Goal: Transaction & Acquisition: Purchase product/service

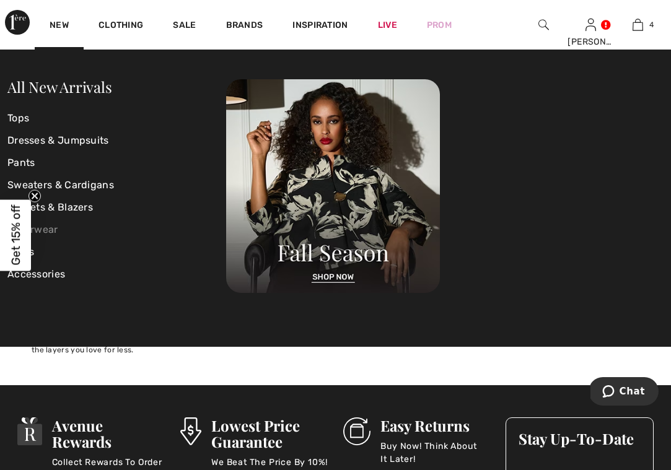
scroll to position [211, 0]
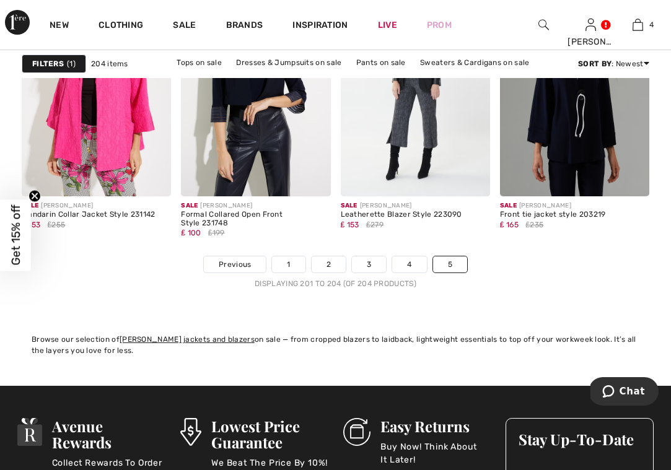
click at [217, 358] on div "Log out Are you sure you want to logout? Logout New Clothing Sale Brands Inspir…" at bounding box center [335, 335] width 671 height 1093
click at [291, 265] on link "1" at bounding box center [288, 265] width 33 height 16
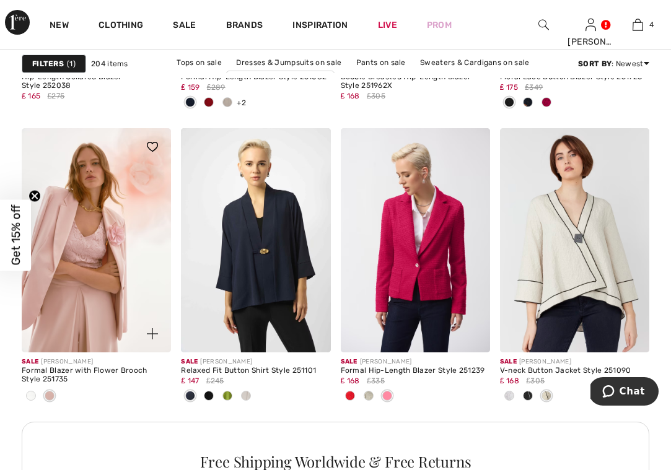
scroll to position [3221, 0]
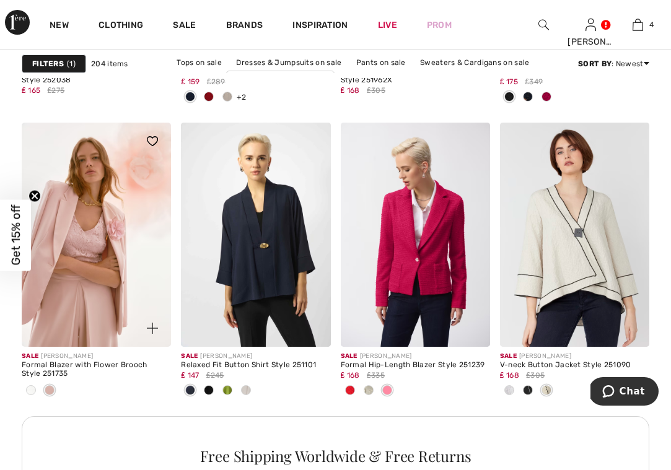
click at [114, 261] on img at bounding box center [96, 235] width 149 height 224
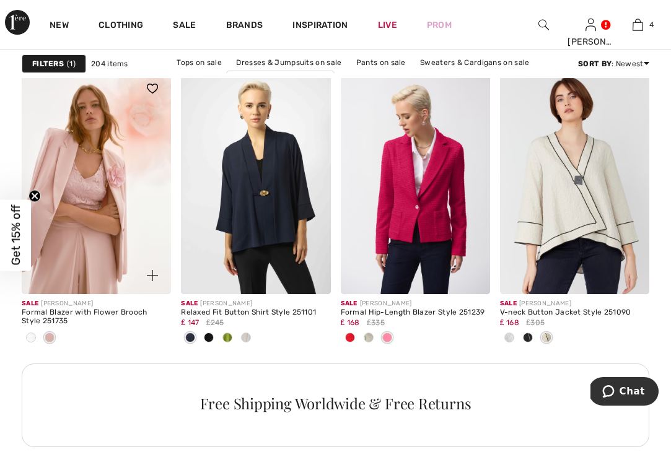
scroll to position [3273, 0]
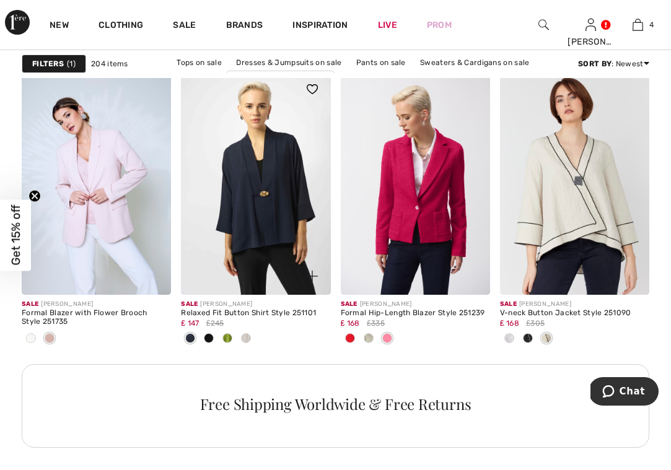
click at [229, 336] on span at bounding box center [227, 338] width 10 height 10
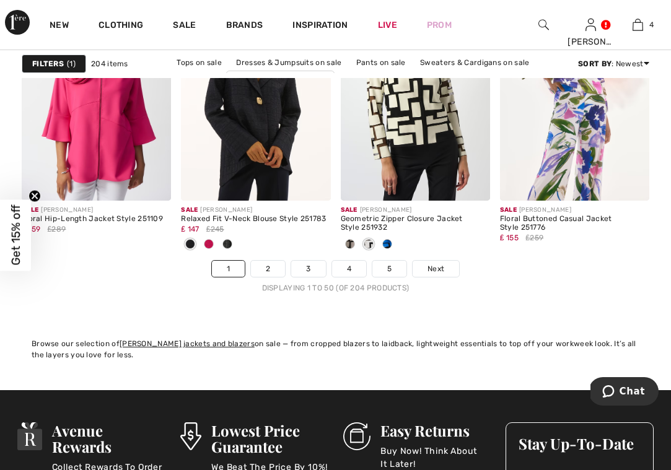
scroll to position [4296, 0]
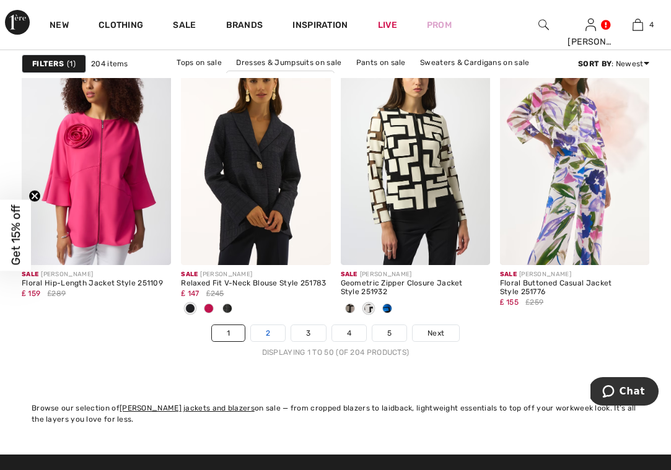
click at [266, 330] on link "2" at bounding box center [268, 333] width 34 height 16
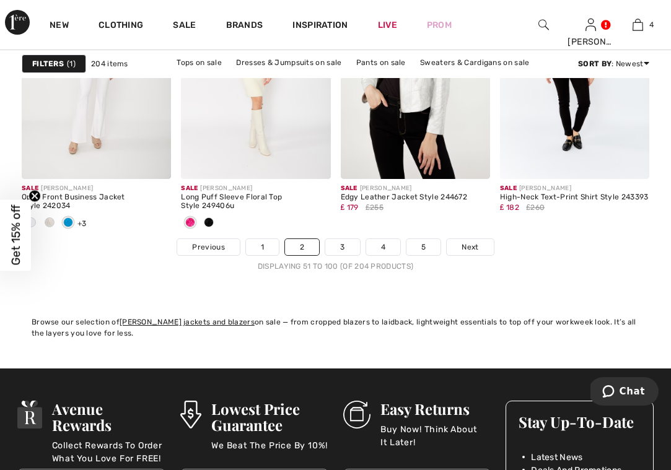
scroll to position [4388, 0]
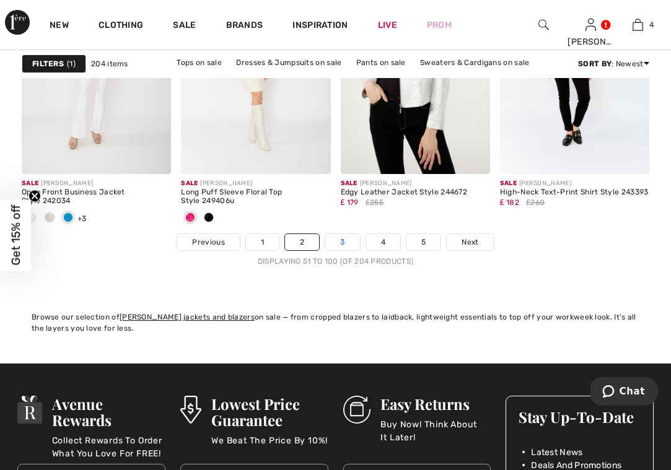
click at [345, 241] on link "3" at bounding box center [342, 242] width 34 height 16
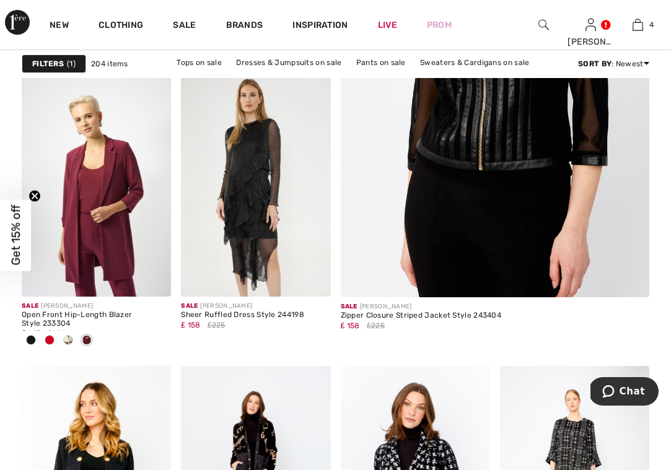
scroll to position [412, 0]
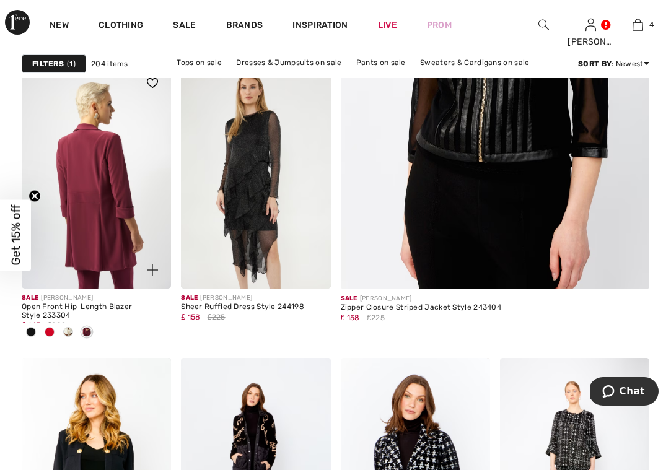
click at [95, 248] on img at bounding box center [96, 176] width 149 height 224
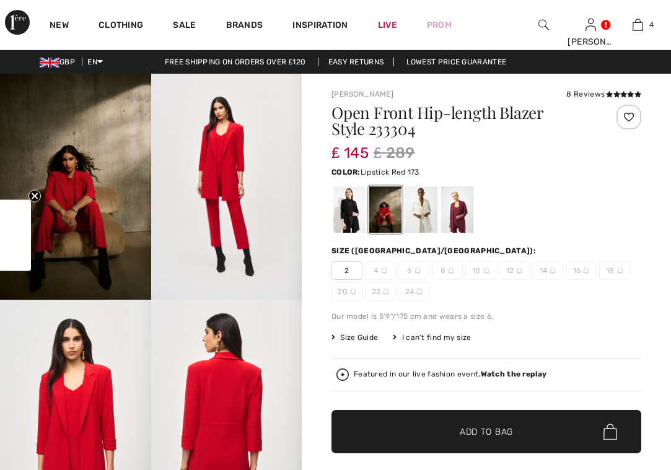
checkbox input "true"
click at [460, 203] on div at bounding box center [457, 210] width 32 height 46
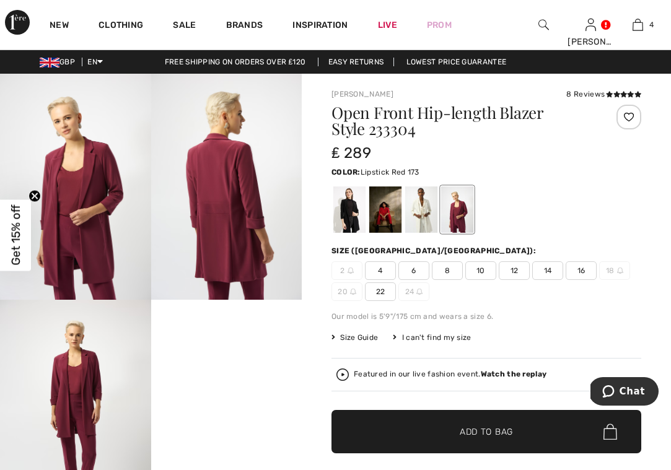
click at [379, 206] on div at bounding box center [385, 210] width 32 height 46
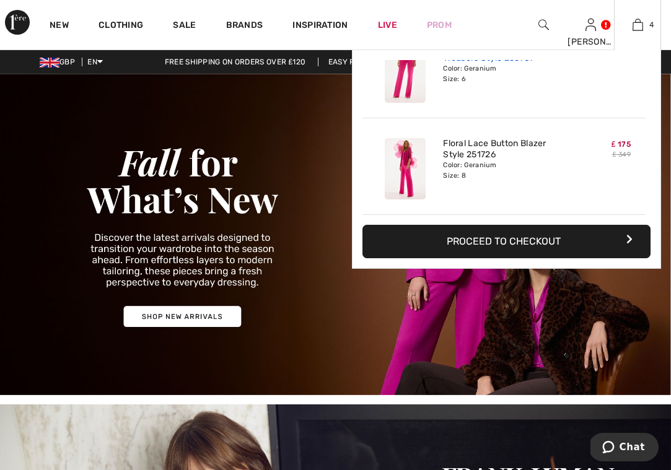
scroll to position [232, 0]
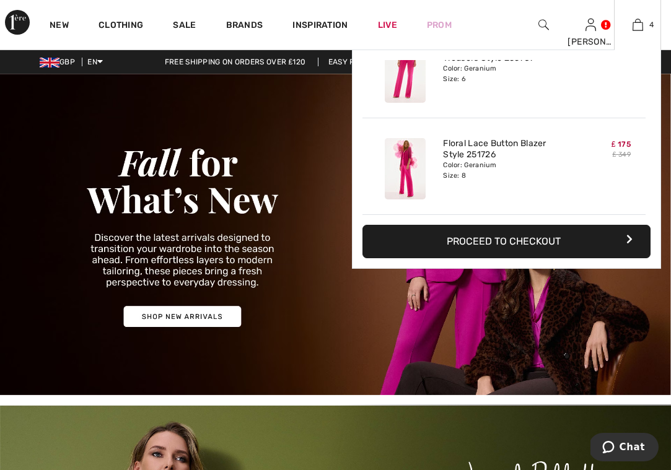
click at [506, 235] on button "Proceed to Checkout" at bounding box center [506, 241] width 288 height 33
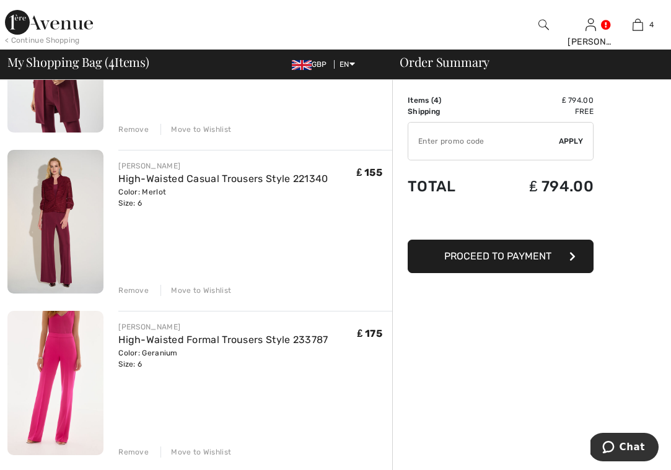
scroll to position [195, 0]
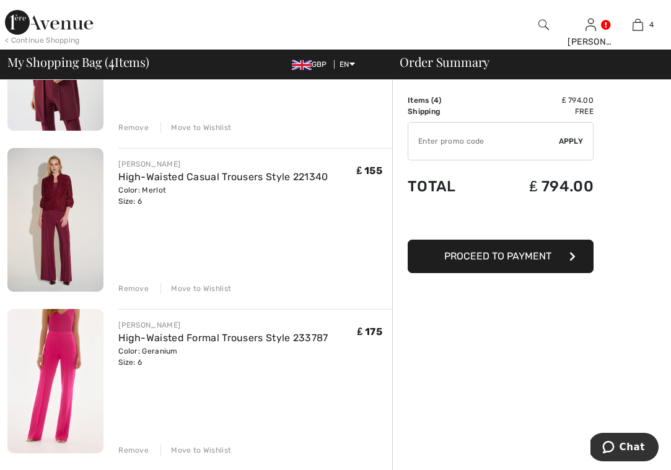
click at [139, 449] on div "Remove" at bounding box center [133, 450] width 30 height 11
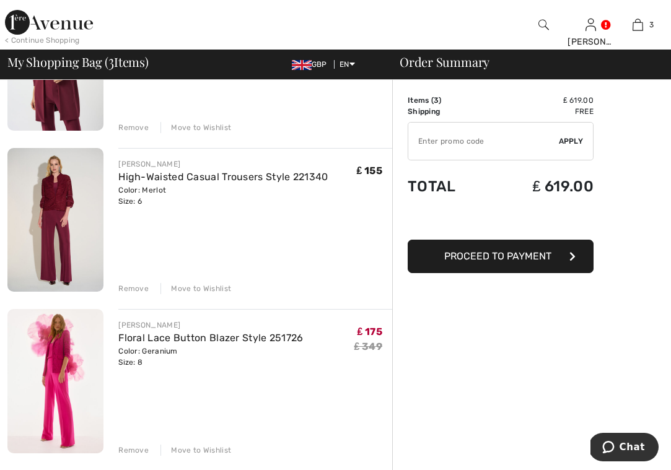
click at [129, 445] on div "Remove" at bounding box center [133, 450] width 30 height 11
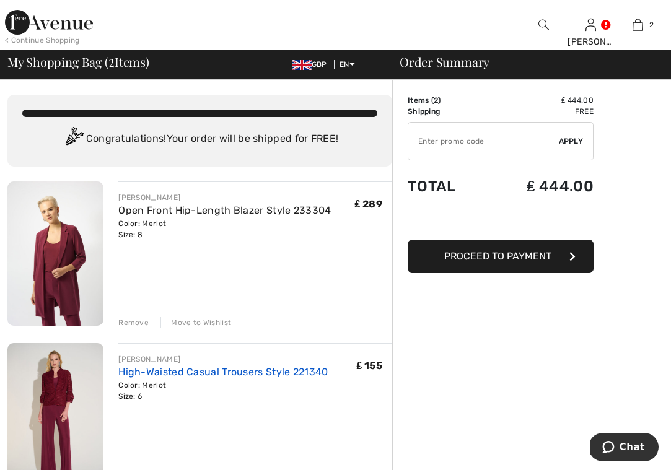
scroll to position [0, 0]
click at [60, 369] on img at bounding box center [55, 415] width 96 height 144
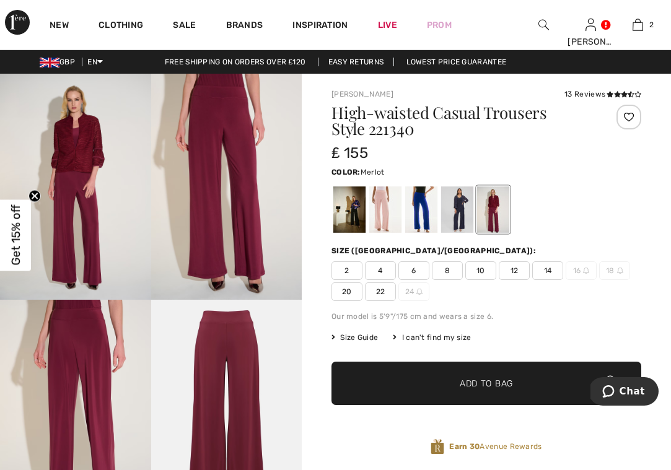
click at [94, 219] on img at bounding box center [75, 187] width 151 height 226
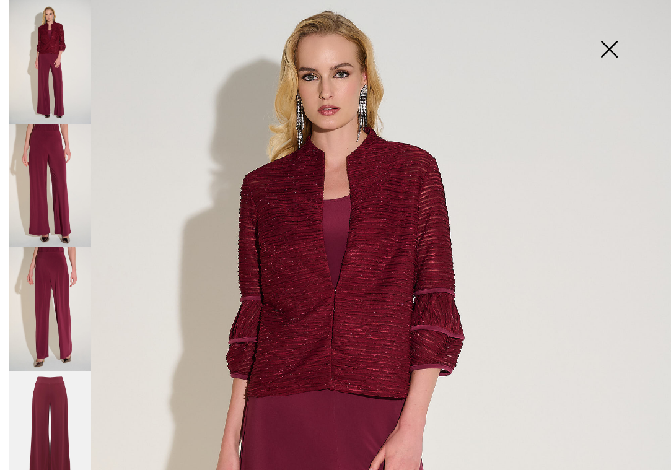
scroll to position [20, 0]
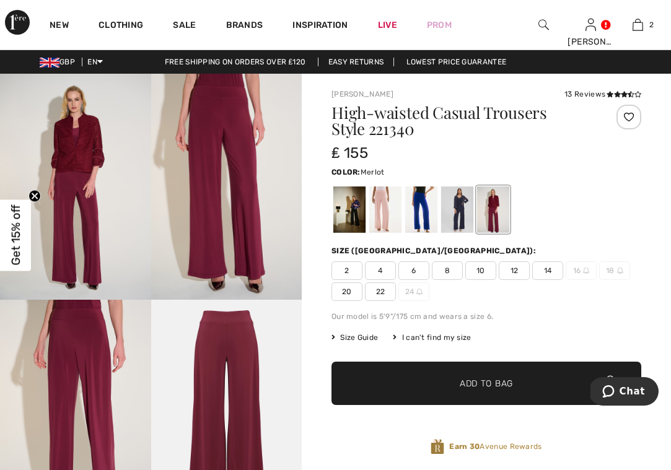
click at [58, 225] on img at bounding box center [75, 187] width 151 height 226
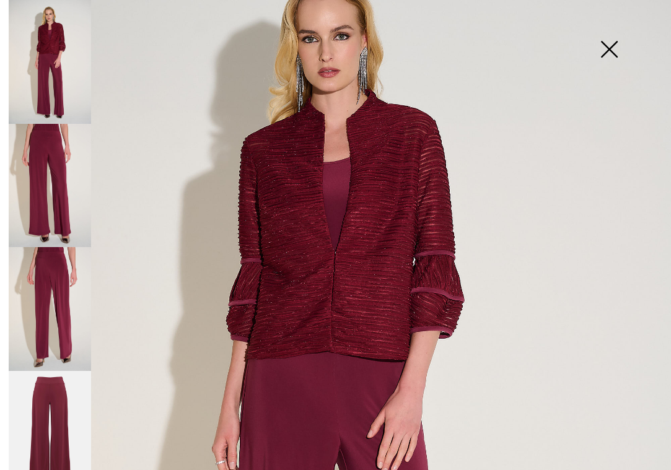
scroll to position [87, 0]
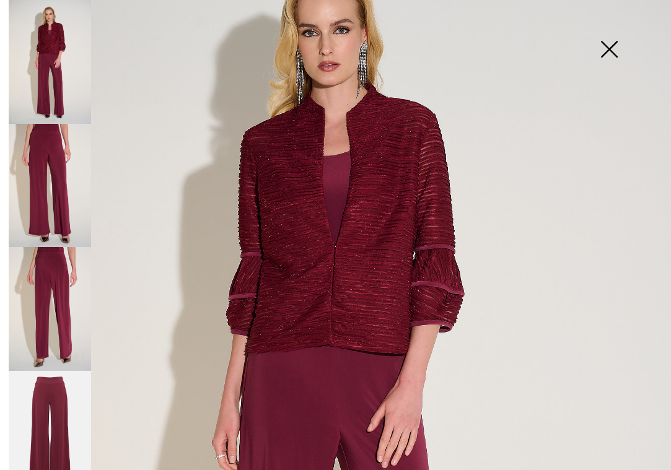
click at [612, 44] on img at bounding box center [609, 51] width 62 height 64
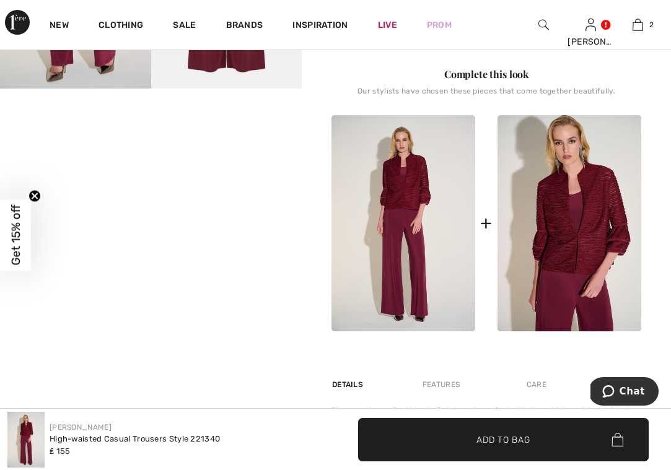
scroll to position [434, 0]
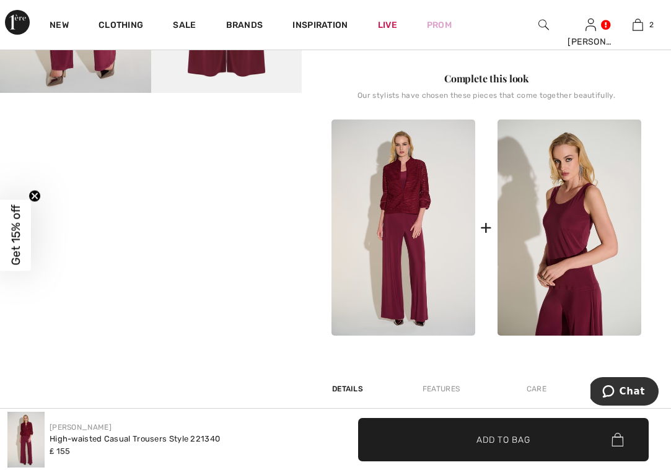
click at [576, 238] on img at bounding box center [570, 228] width 144 height 216
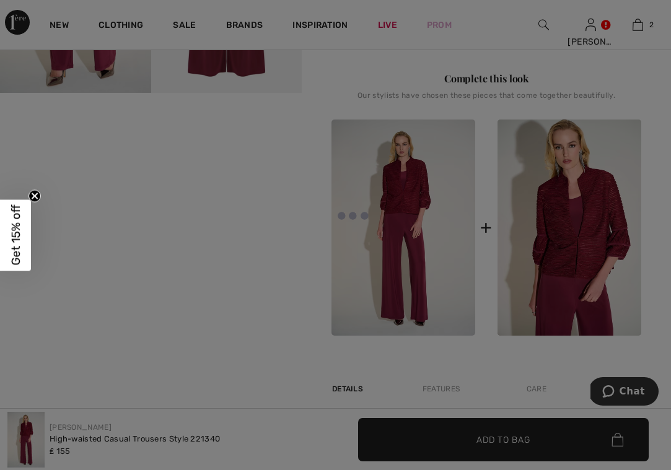
click at [576, 238] on div at bounding box center [335, 235] width 671 height 470
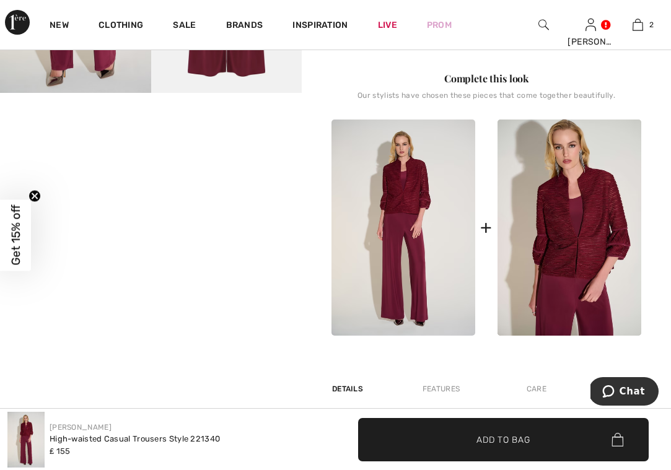
click at [574, 238] on div at bounding box center [335, 235] width 671 height 470
click at [574, 238] on img at bounding box center [570, 228] width 144 height 216
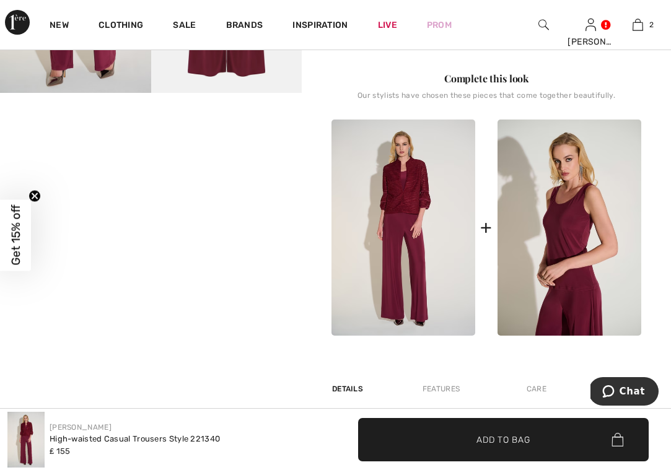
click at [573, 238] on img at bounding box center [570, 228] width 144 height 216
click at [573, 238] on div at bounding box center [335, 235] width 671 height 470
click at [543, 308] on img at bounding box center [570, 228] width 144 height 216
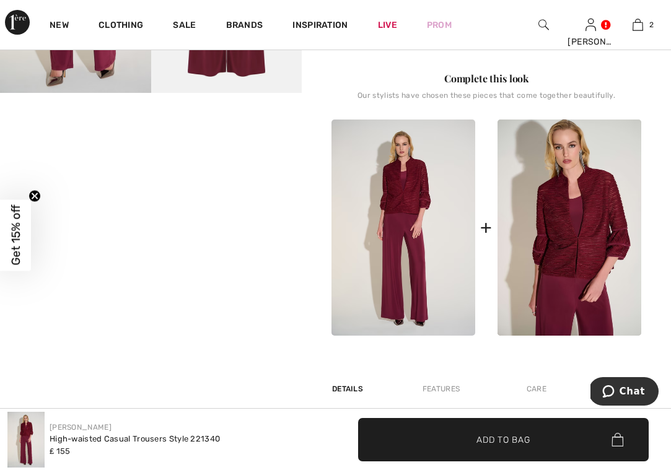
click at [439, 225] on img at bounding box center [403, 228] width 144 height 216
click at [406, 201] on img at bounding box center [403, 228] width 144 height 216
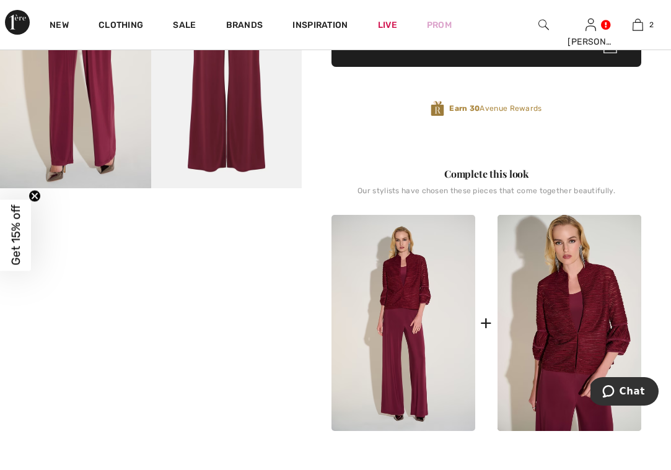
scroll to position [343, 0]
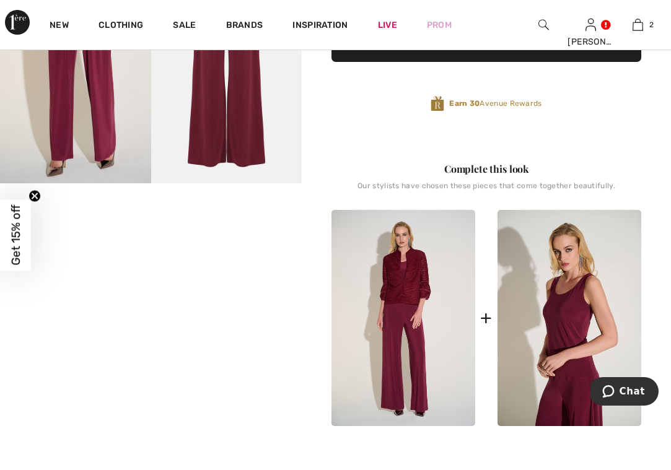
click at [575, 268] on img at bounding box center [570, 318] width 144 height 216
click at [574, 250] on img at bounding box center [570, 318] width 144 height 216
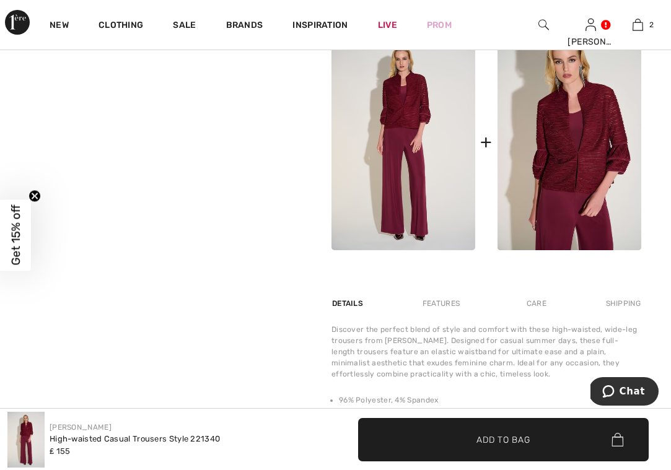
scroll to position [356, 0]
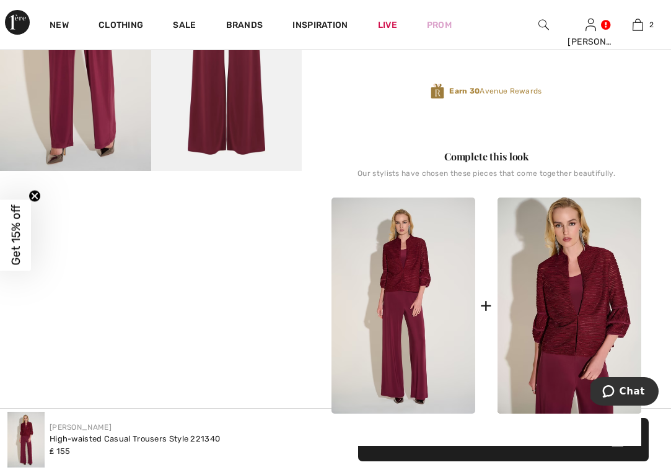
click at [399, 325] on img at bounding box center [403, 306] width 144 height 216
click at [474, 155] on div "Complete this look" at bounding box center [486, 156] width 310 height 15
click at [458, 231] on img at bounding box center [403, 306] width 144 height 216
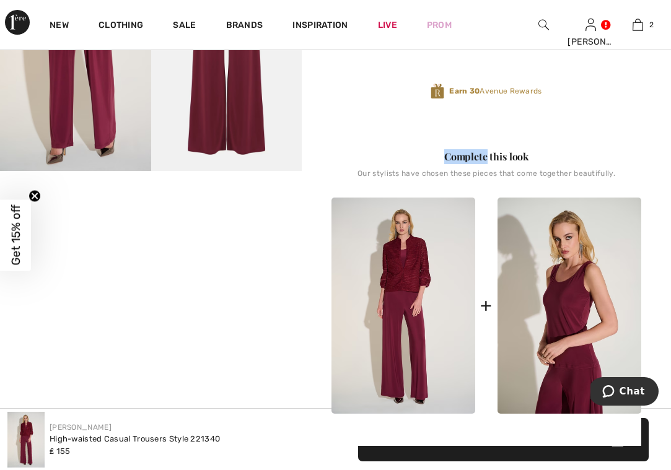
click at [564, 298] on img at bounding box center [570, 306] width 144 height 216
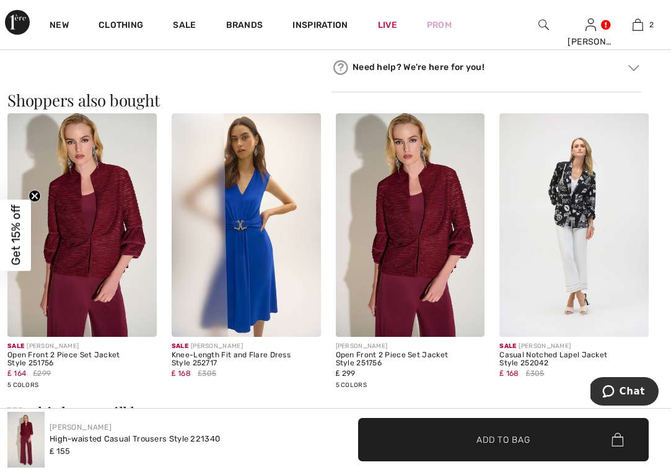
scroll to position [1065, 0]
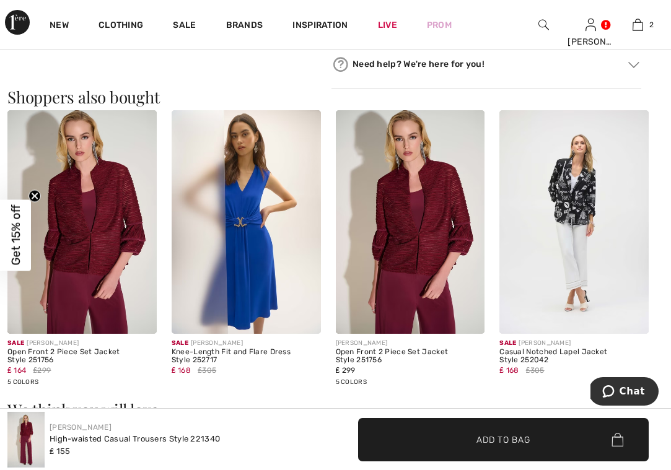
click at [70, 315] on img at bounding box center [81, 222] width 149 height 224
click at [69, 315] on img at bounding box center [81, 222] width 149 height 224
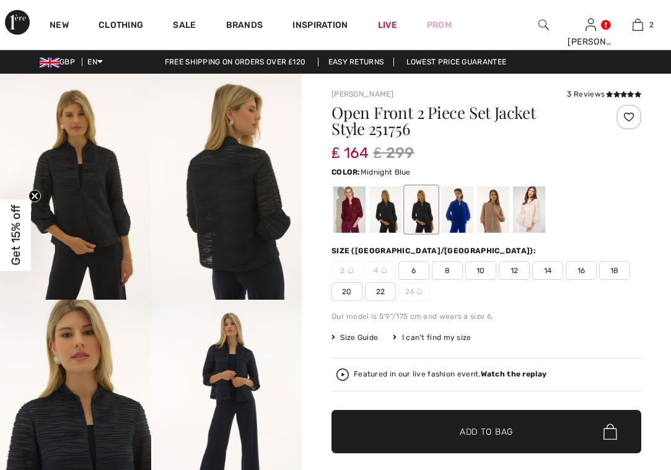
checkbox input "true"
click at [342, 209] on div at bounding box center [349, 210] width 32 height 46
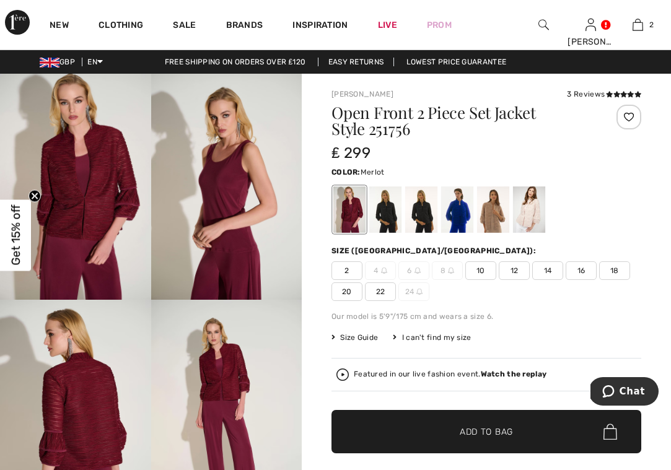
click at [125, 208] on img at bounding box center [75, 187] width 151 height 226
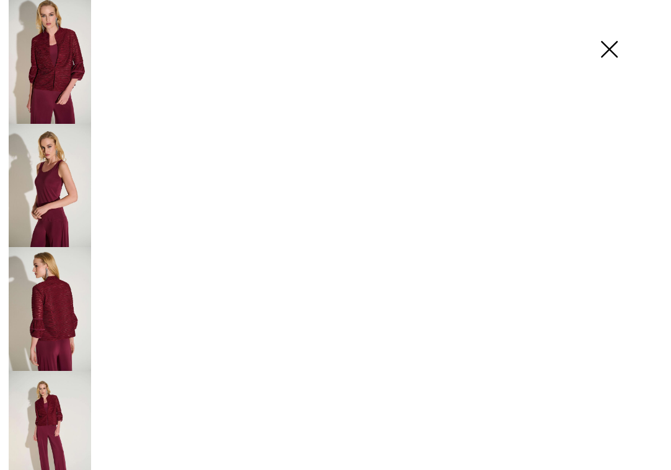
click at [125, 208] on img at bounding box center [75, 187] width 151 height 226
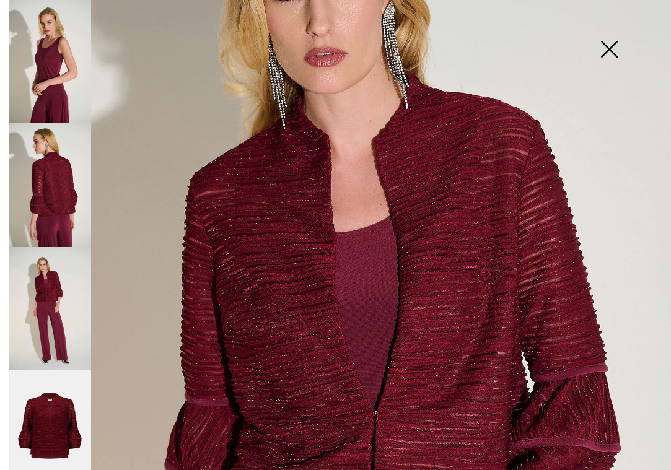
scroll to position [143, 0]
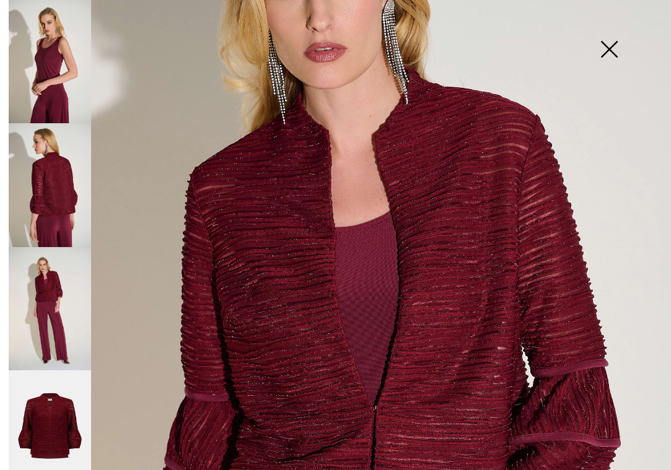
click at [69, 191] on img at bounding box center [50, 185] width 82 height 124
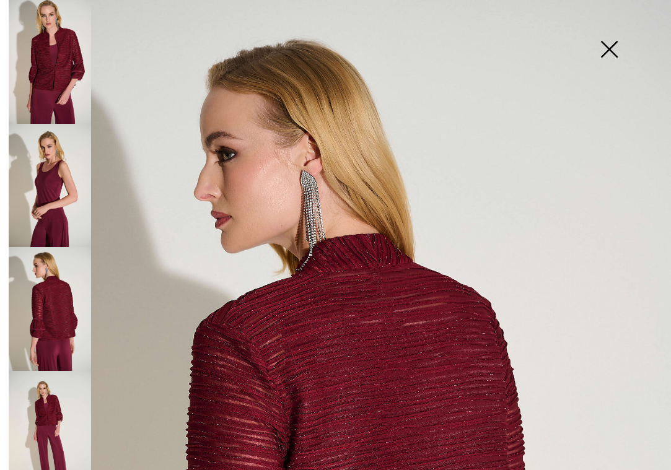
scroll to position [0, 0]
click at [605, 48] on img at bounding box center [609, 51] width 62 height 64
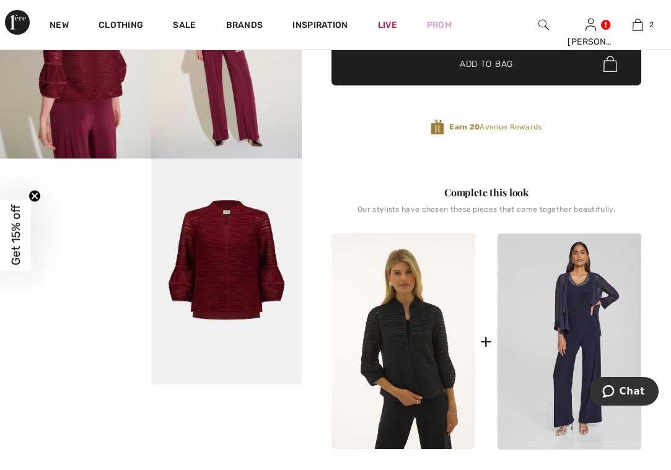
scroll to position [380, 0]
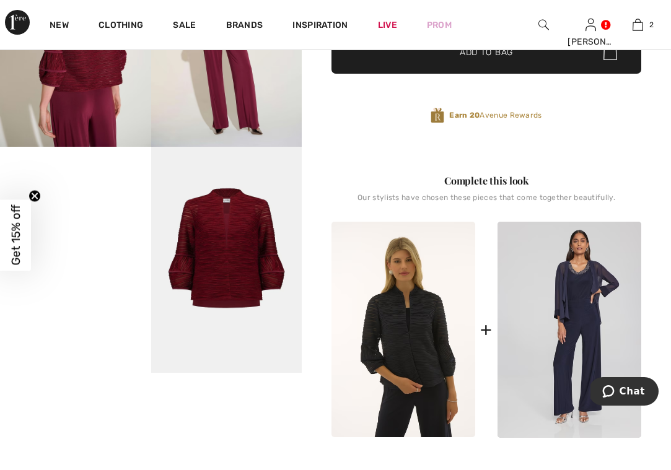
click at [95, 222] on video "Your browser does not support the video tag." at bounding box center [75, 185] width 151 height 76
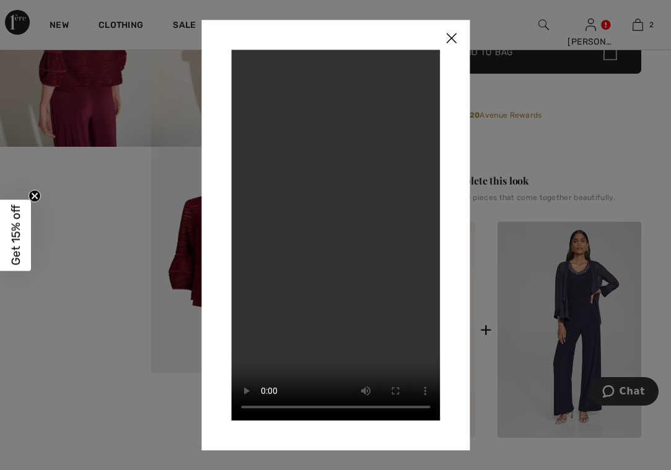
click at [448, 36] on img at bounding box center [450, 39] width 37 height 38
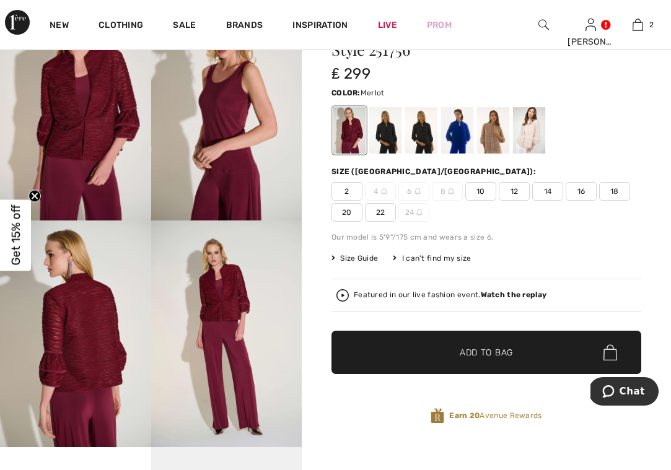
scroll to position [66, 0]
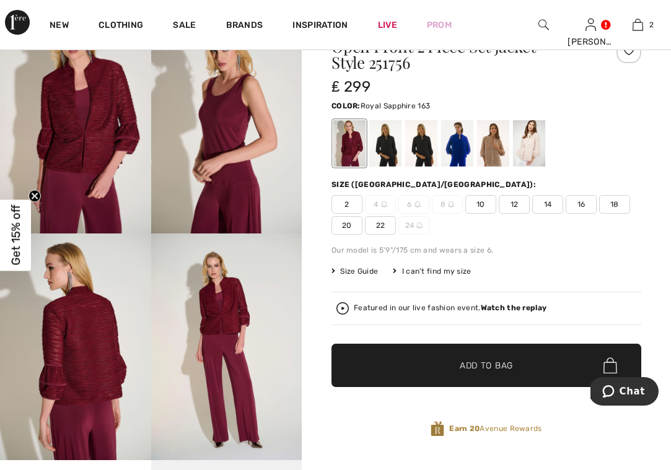
click at [454, 139] on div at bounding box center [457, 143] width 32 height 46
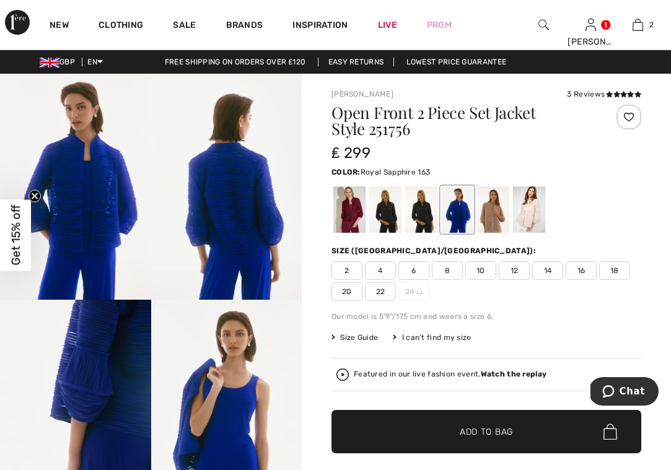
scroll to position [0, 0]
click at [138, 234] on img at bounding box center [75, 187] width 151 height 226
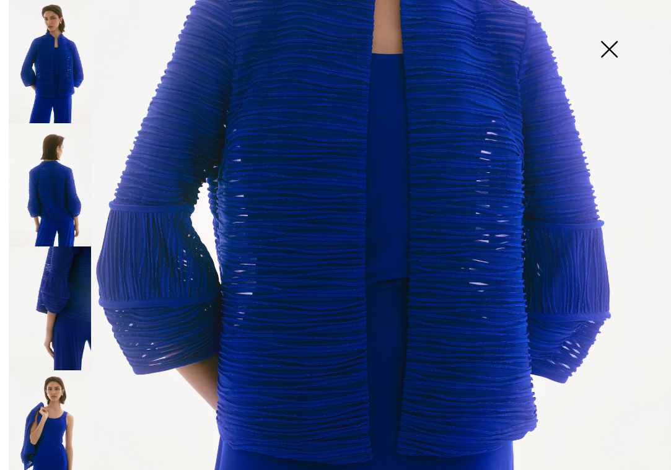
scroll to position [341, 0]
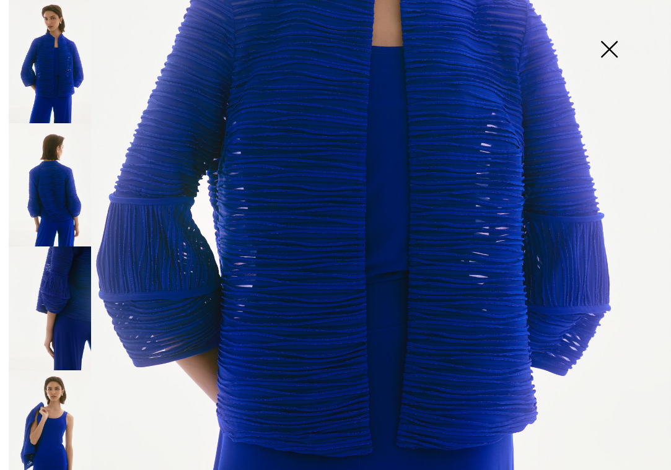
click at [60, 167] on img at bounding box center [50, 184] width 82 height 123
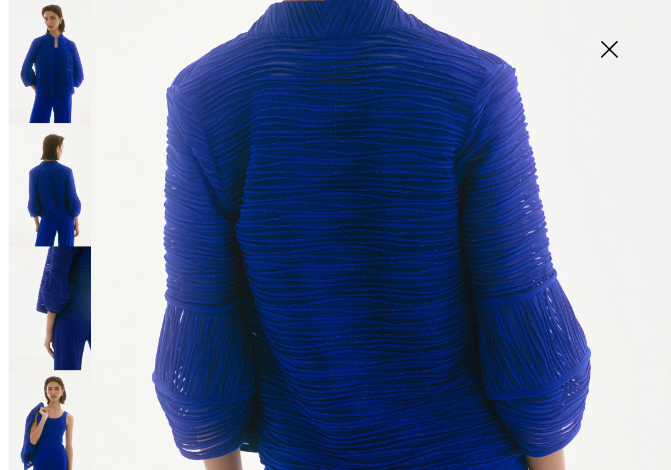
scroll to position [312, 0]
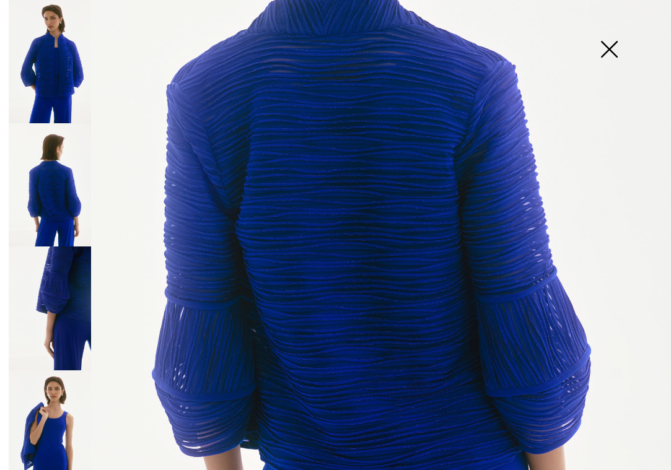
click at [72, 86] on img at bounding box center [50, 61] width 82 height 123
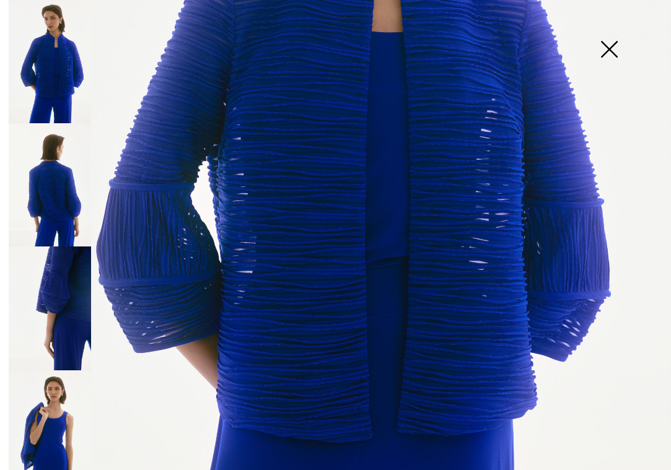
scroll to position [354, 0]
click at [59, 82] on img at bounding box center [50, 61] width 82 height 123
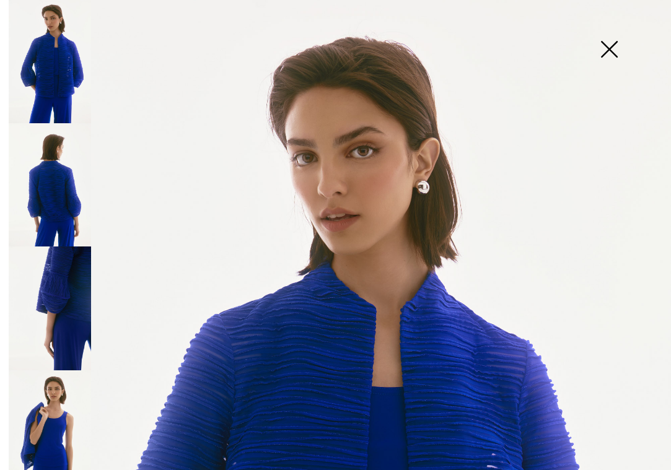
scroll to position [0, 0]
click at [42, 37] on img at bounding box center [50, 61] width 82 height 123
click at [50, 68] on img at bounding box center [50, 61] width 82 height 123
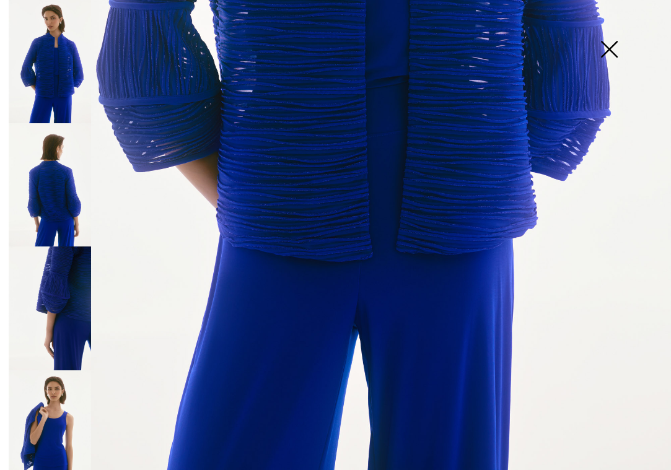
scroll to position [536, 0]
click at [607, 47] on img at bounding box center [609, 51] width 62 height 64
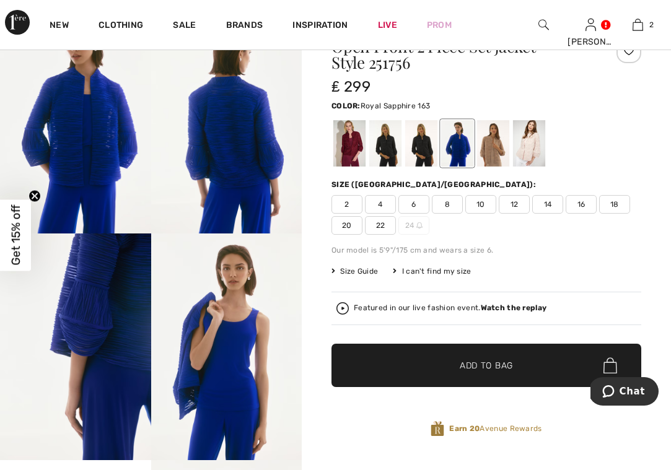
scroll to position [31, 0]
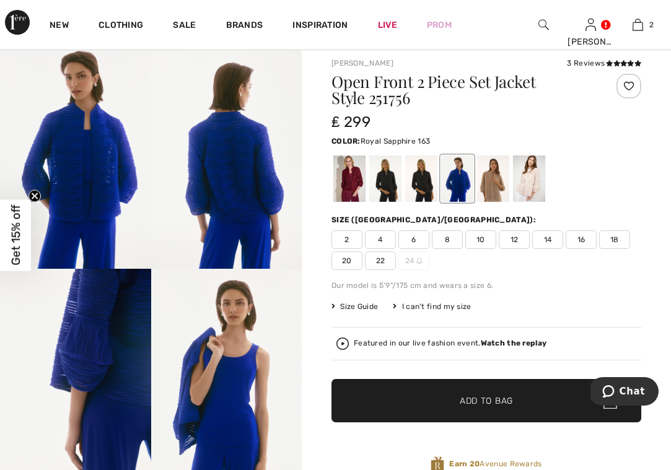
click at [444, 237] on span "8" at bounding box center [447, 240] width 31 height 19
click at [523, 185] on div at bounding box center [529, 179] width 32 height 46
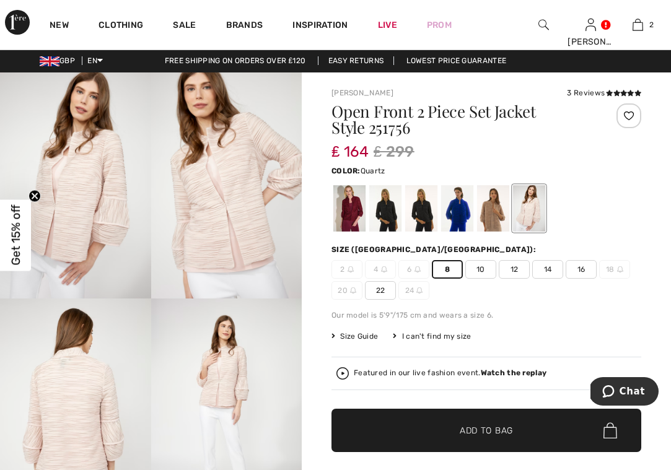
scroll to position [0, 0]
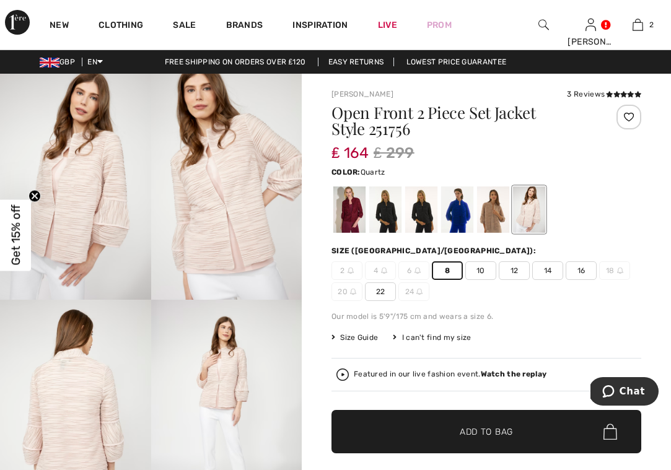
click at [230, 216] on img at bounding box center [226, 187] width 151 height 226
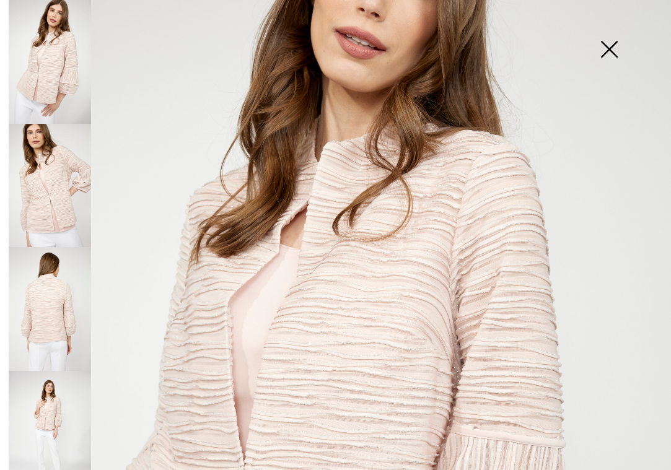
scroll to position [123, 0]
click at [615, 40] on img at bounding box center [609, 51] width 62 height 64
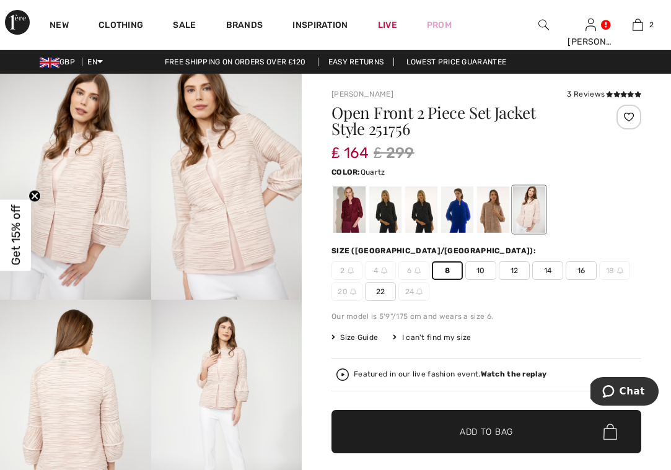
click at [524, 289] on div "2 4 6 8 10 12 14 16 18 20 22 24" at bounding box center [486, 281] width 310 height 40
click at [535, 203] on div at bounding box center [529, 210] width 32 height 46
click at [463, 210] on div at bounding box center [457, 210] width 32 height 46
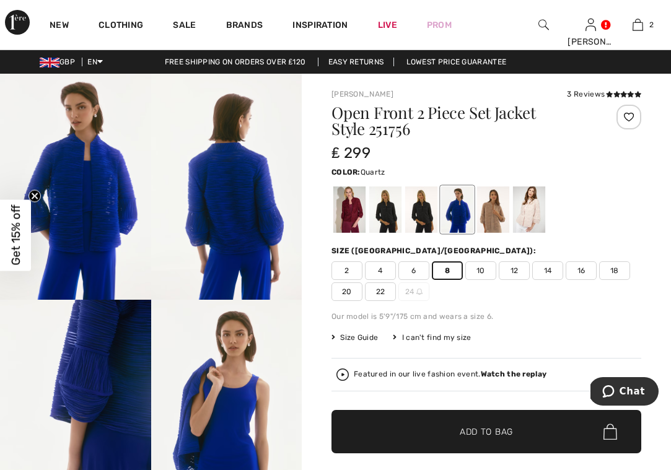
click at [525, 208] on div at bounding box center [529, 210] width 32 height 46
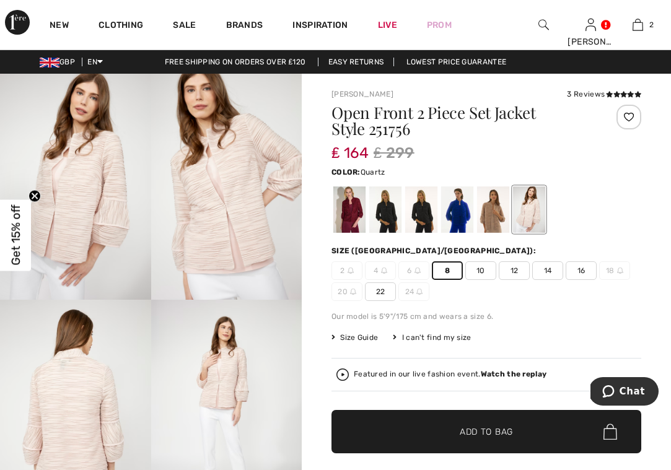
click at [437, 426] on span "✔ Added to Bag" at bounding box center [468, 432] width 76 height 13
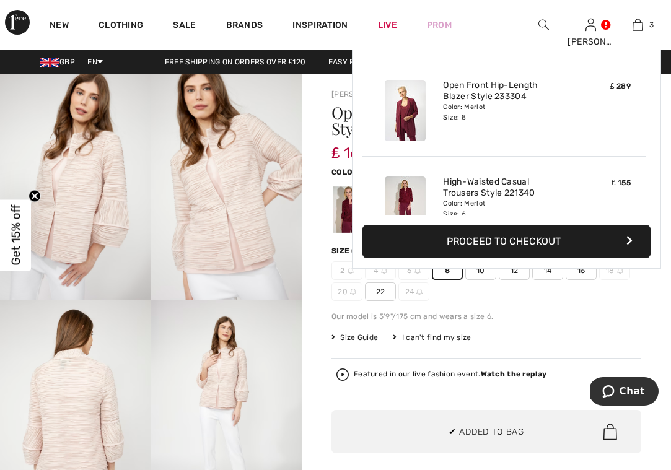
scroll to position [135, 0]
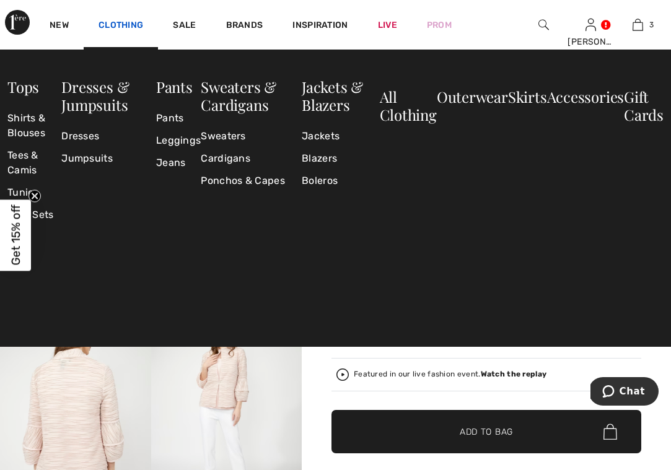
click at [118, 27] on link "Clothing" at bounding box center [121, 26] width 45 height 13
click at [171, 119] on link "Pants" at bounding box center [178, 118] width 45 height 22
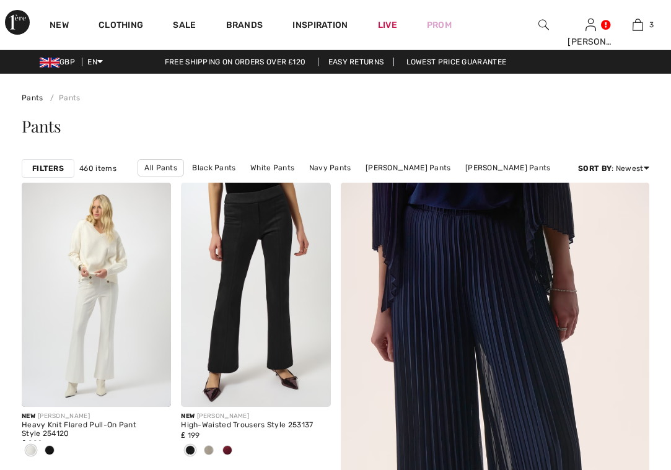
checkbox input "true"
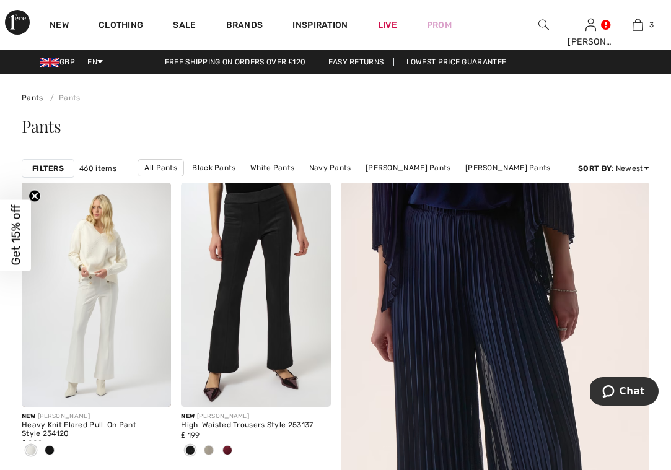
click at [58, 167] on strong "Filters" at bounding box center [48, 168] width 32 height 11
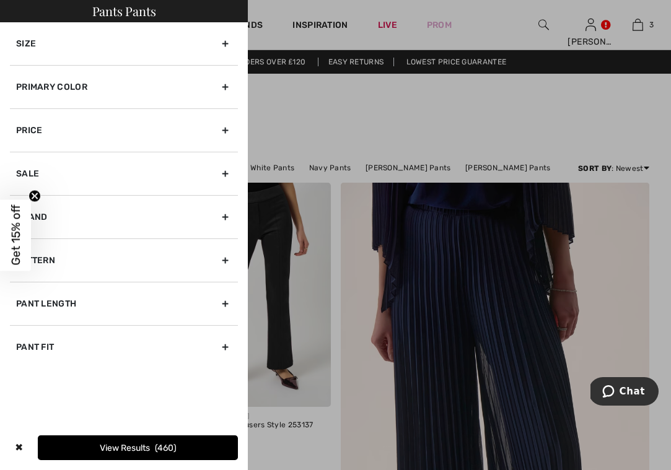
click at [74, 87] on div "Primary Color" at bounding box center [124, 86] width 228 height 43
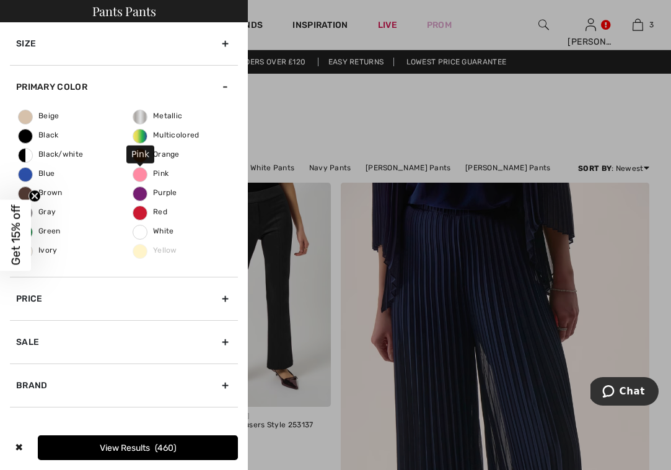
click at [141, 172] on span "Pink" at bounding box center [150, 173] width 35 height 9
click at [0, 0] on input "Pink" at bounding box center [0, 0] width 0 height 0
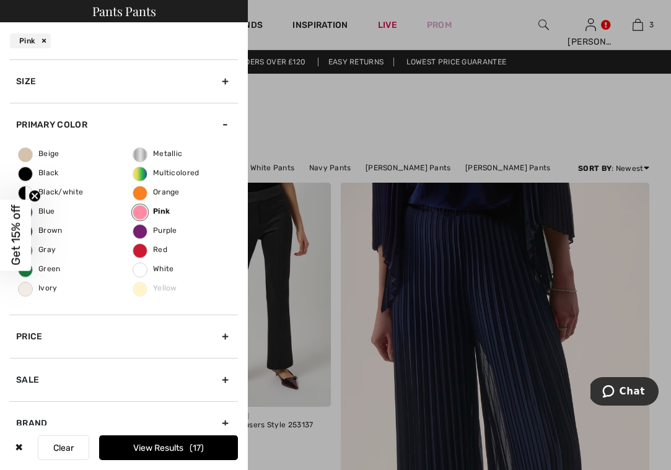
click at [138, 444] on button "View Results 17" at bounding box center [168, 448] width 139 height 25
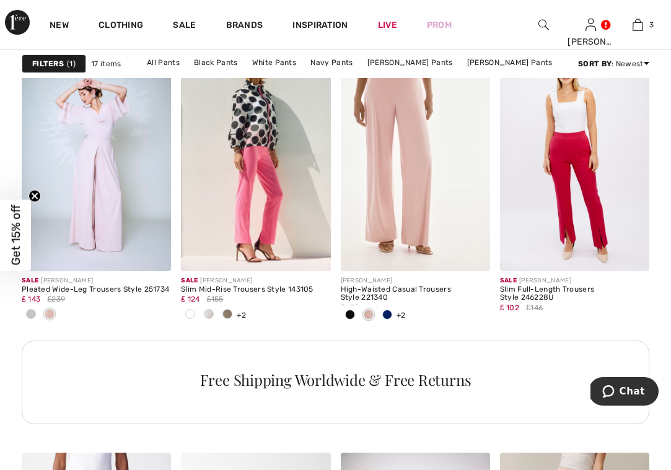
scroll to position [1027, 0]
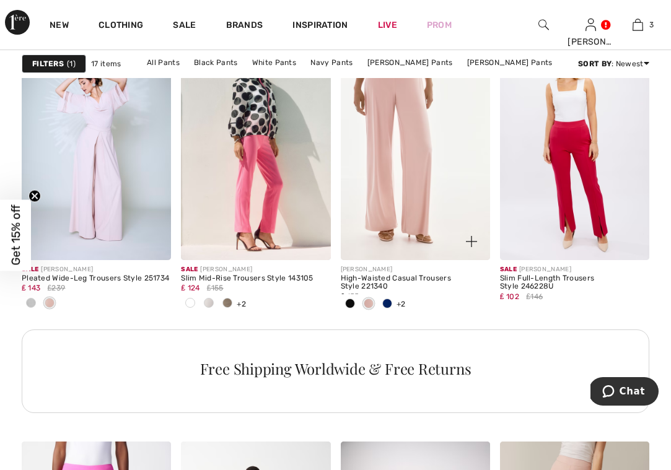
click at [372, 304] on span at bounding box center [369, 304] width 10 height 10
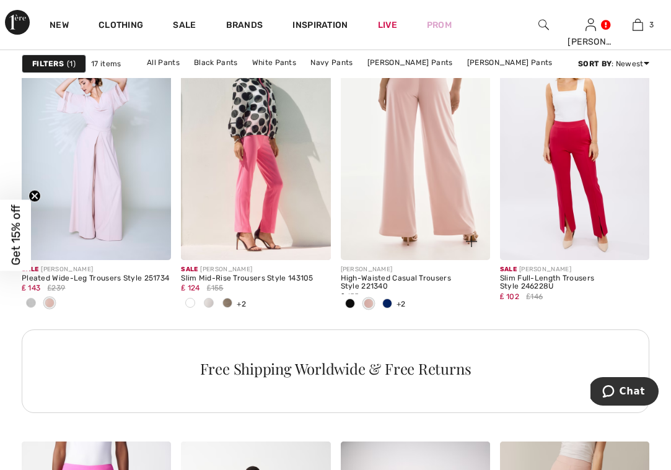
click at [393, 252] on img at bounding box center [415, 148] width 149 height 224
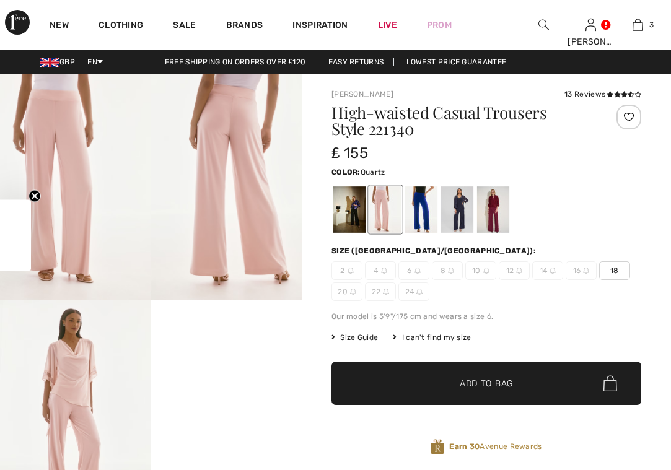
checkbox input "true"
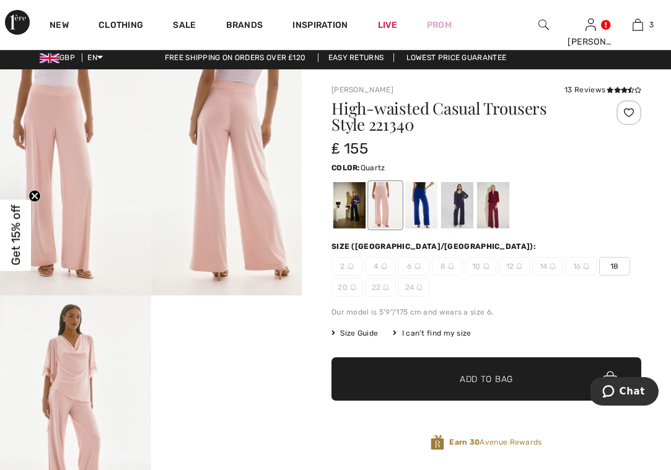
scroll to position [7, 0]
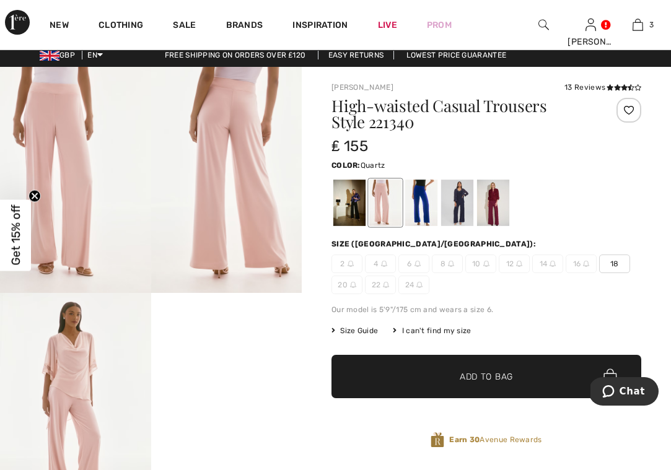
click at [376, 204] on div at bounding box center [385, 203] width 32 height 46
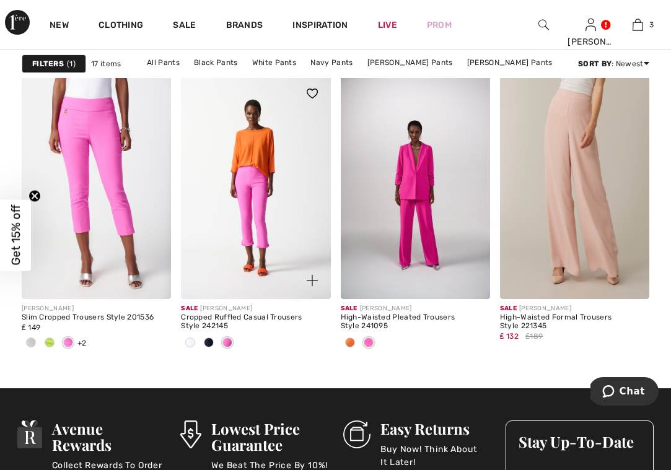
scroll to position [1397, 0]
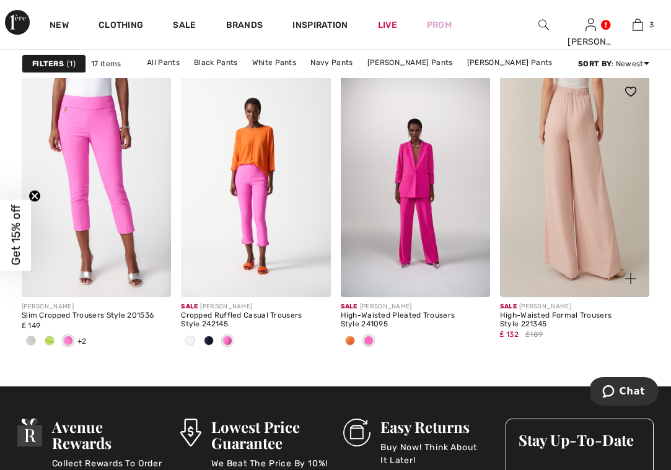
click at [564, 231] on img at bounding box center [574, 185] width 149 height 224
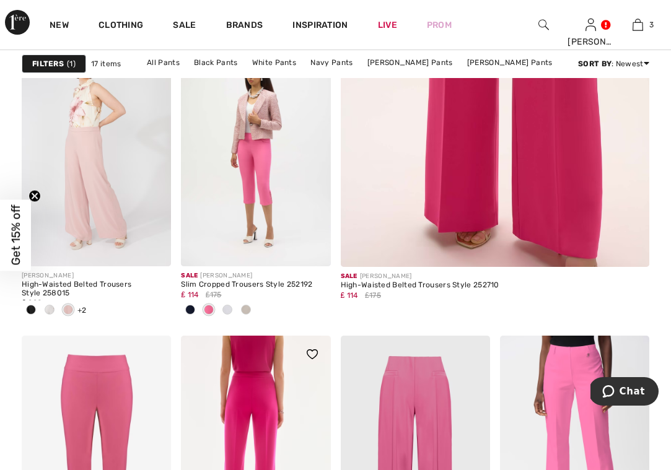
scroll to position [425, 0]
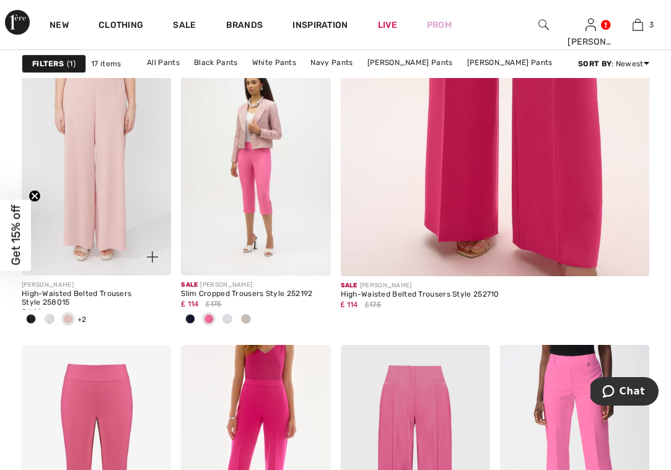
click at [121, 217] on img at bounding box center [96, 163] width 149 height 224
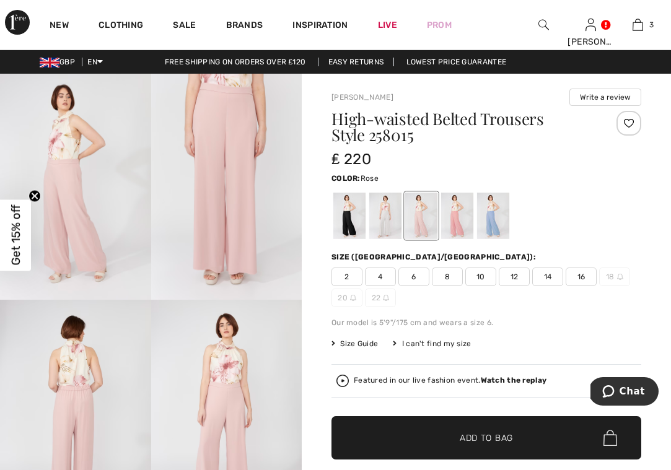
click at [420, 216] on div at bounding box center [421, 216] width 32 height 46
click at [454, 213] on div at bounding box center [457, 216] width 32 height 46
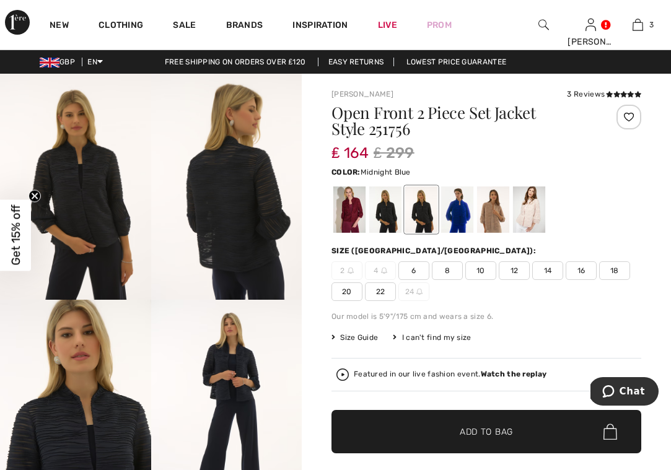
click at [175, 402] on img at bounding box center [226, 413] width 151 height 226
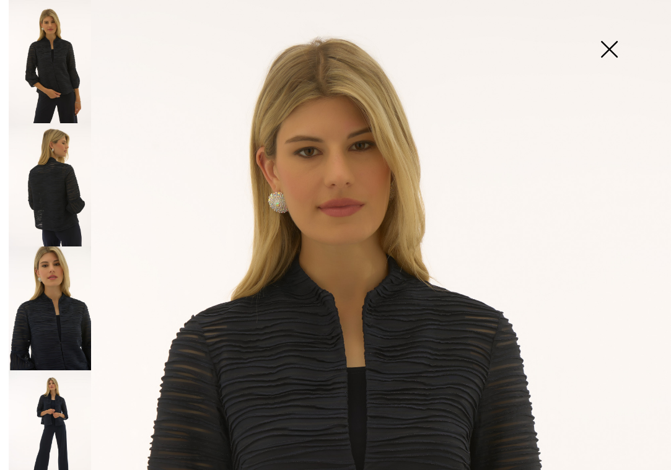
scroll to position [32, 0]
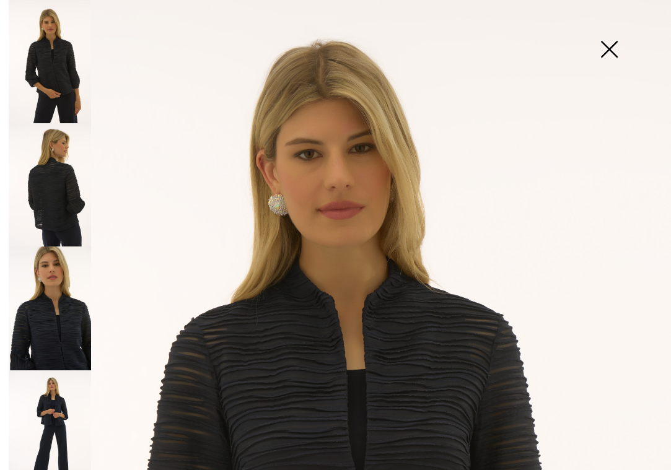
click at [605, 45] on img at bounding box center [609, 51] width 62 height 64
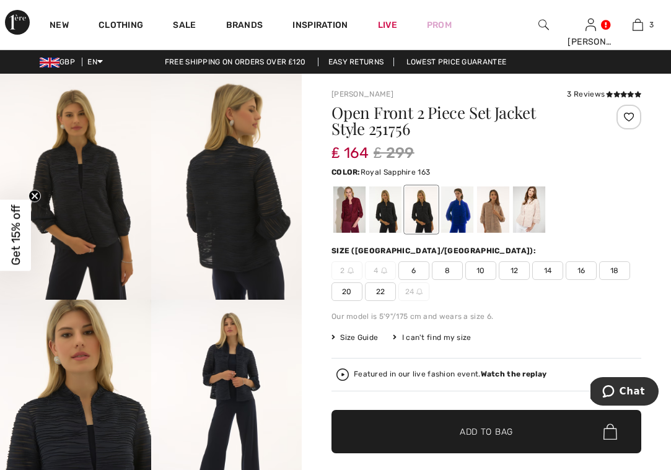
click at [459, 210] on div at bounding box center [457, 210] width 32 height 46
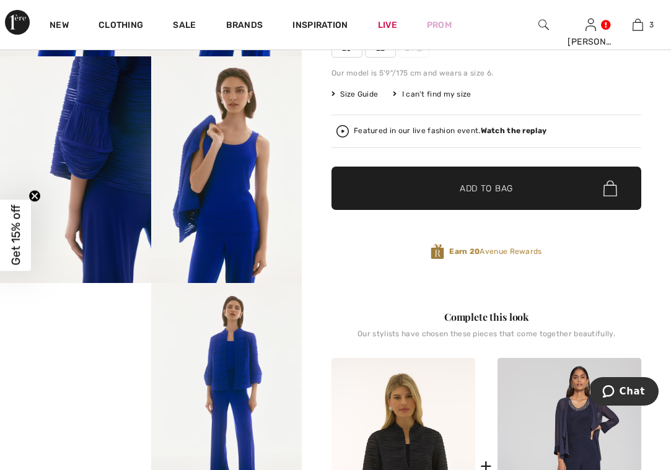
scroll to position [244, 0]
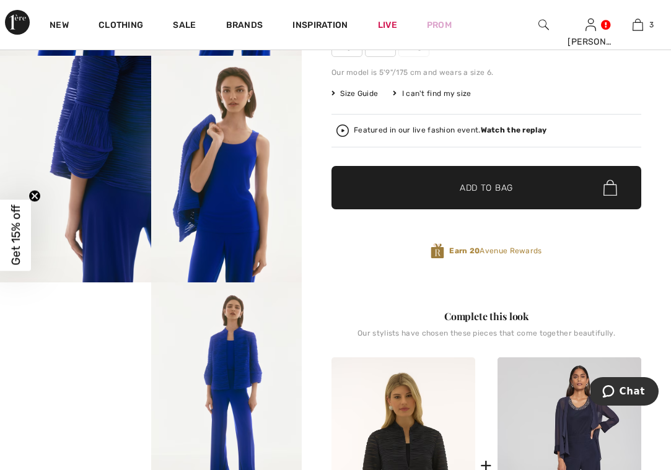
click at [217, 197] on img at bounding box center [226, 169] width 151 height 226
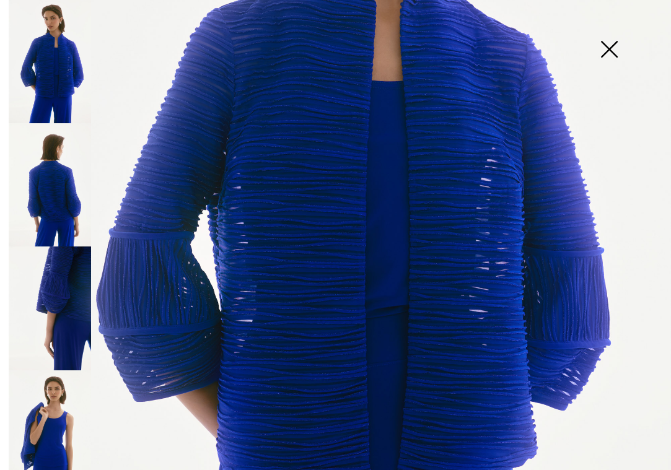
scroll to position [281, 0]
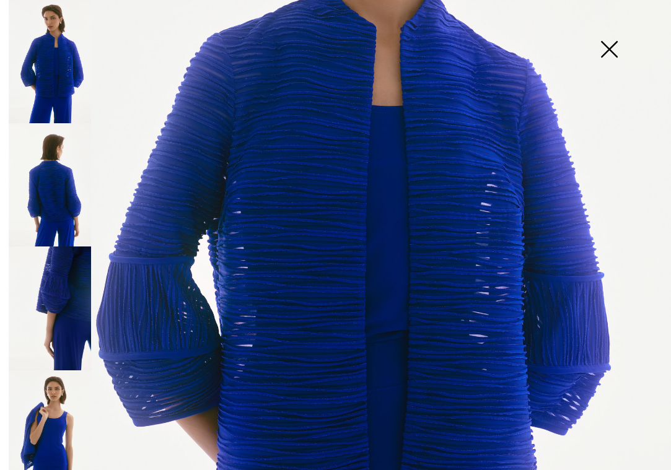
click at [50, 84] on img at bounding box center [50, 61] width 82 height 123
click at [61, 172] on img at bounding box center [50, 184] width 82 height 123
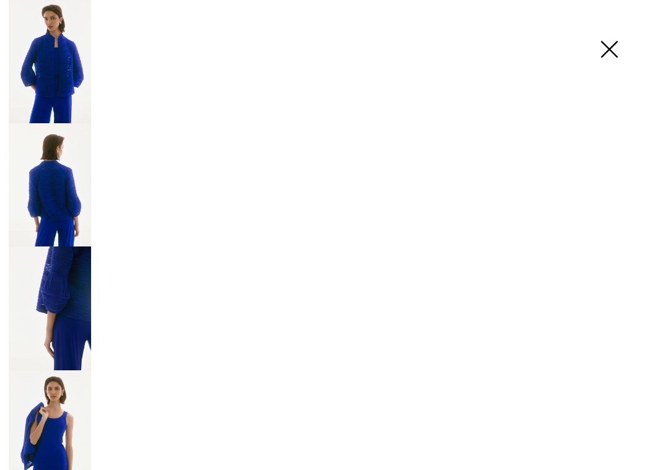
click at [61, 172] on img at bounding box center [50, 184] width 82 height 123
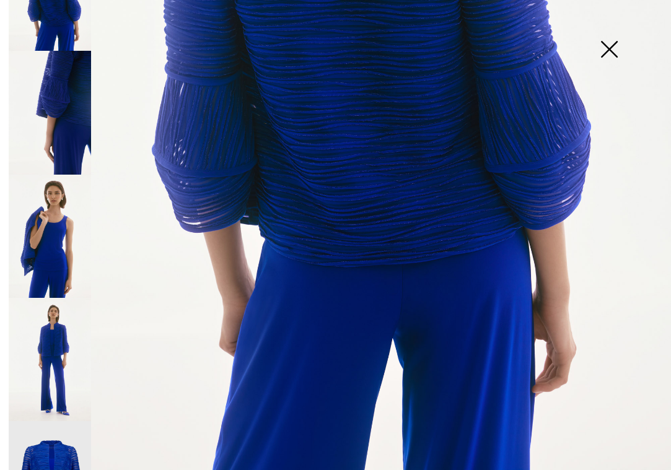
scroll to position [536, 0]
click at [609, 43] on img at bounding box center [609, 51] width 62 height 64
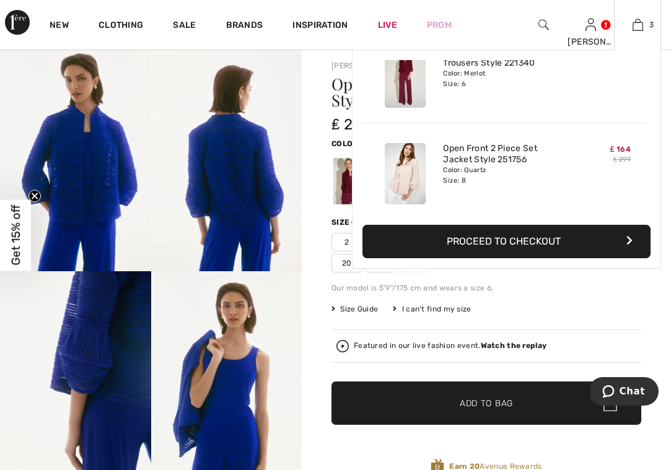
scroll to position [128, 0]
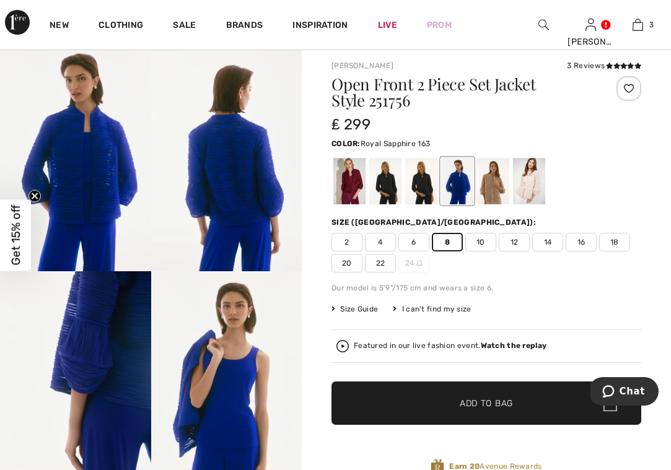
click at [467, 403] on span "Add to Bag" at bounding box center [486, 403] width 53 height 13
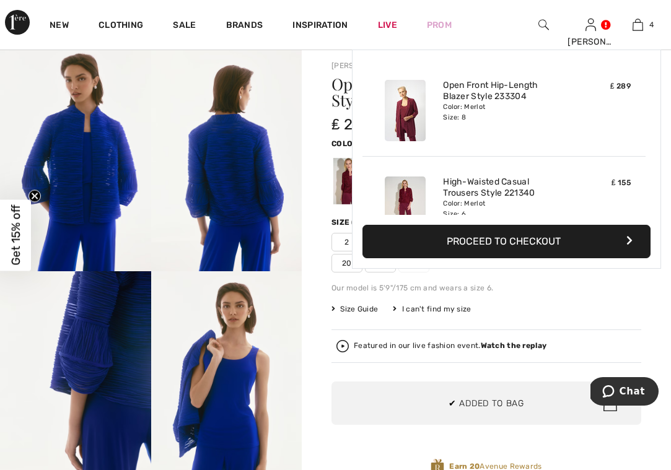
scroll to position [232, 0]
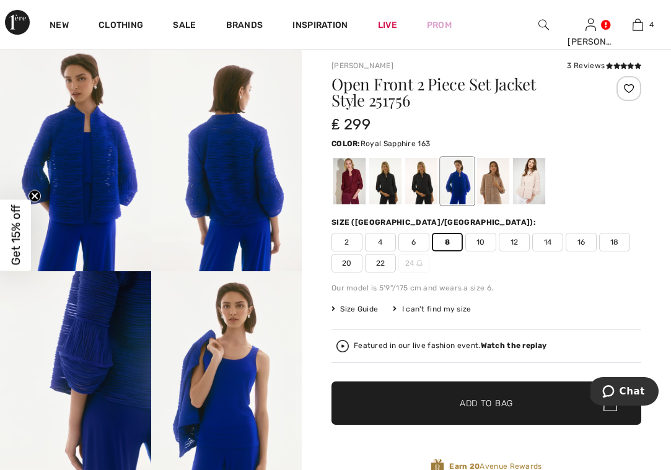
click at [90, 200] on img at bounding box center [75, 158] width 151 height 226
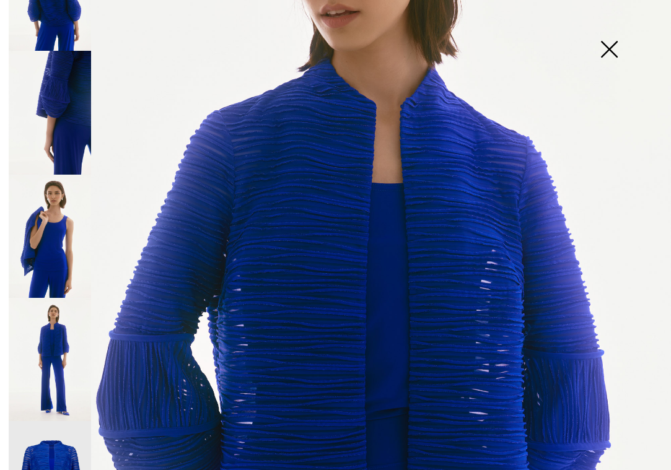
scroll to position [203, 0]
click at [608, 45] on img at bounding box center [609, 51] width 62 height 64
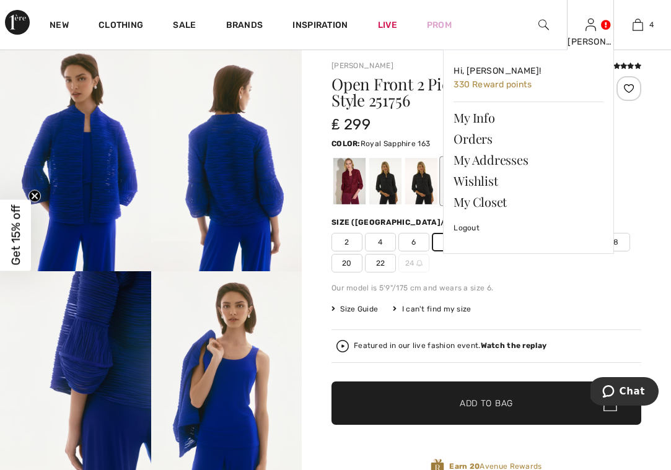
click at [503, 263] on div "Hi, CHRISTINE! 330 Reward points My Info Orders My Addresses Wishlist My Closet…" at bounding box center [521, 171] width 186 height 242
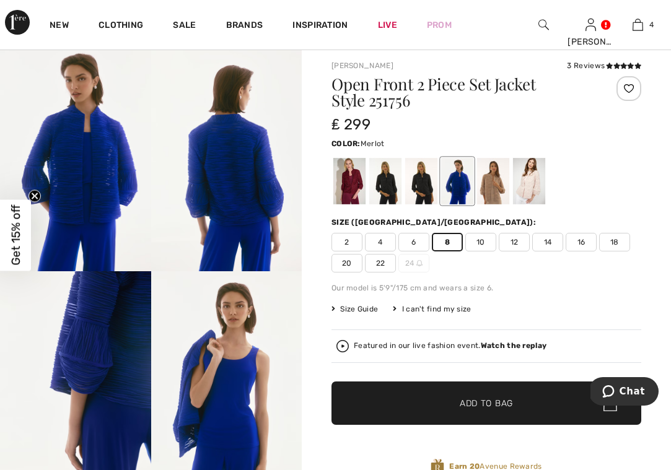
click at [346, 175] on div at bounding box center [349, 181] width 32 height 46
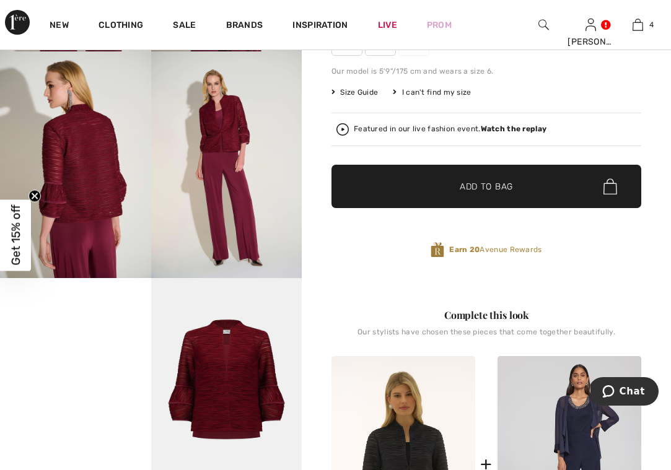
scroll to position [247, 0]
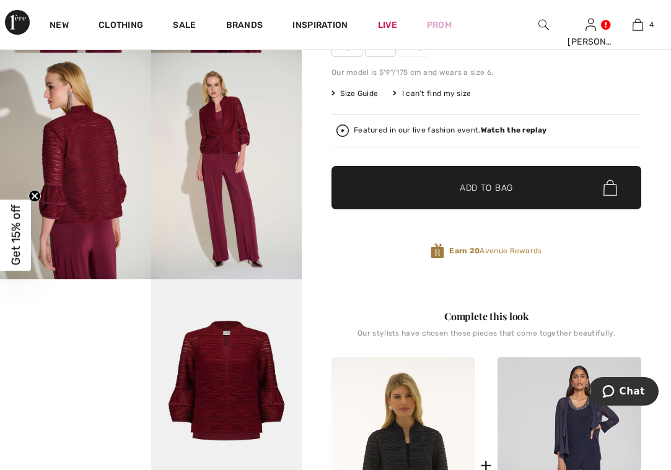
click at [224, 195] on img at bounding box center [226, 166] width 151 height 226
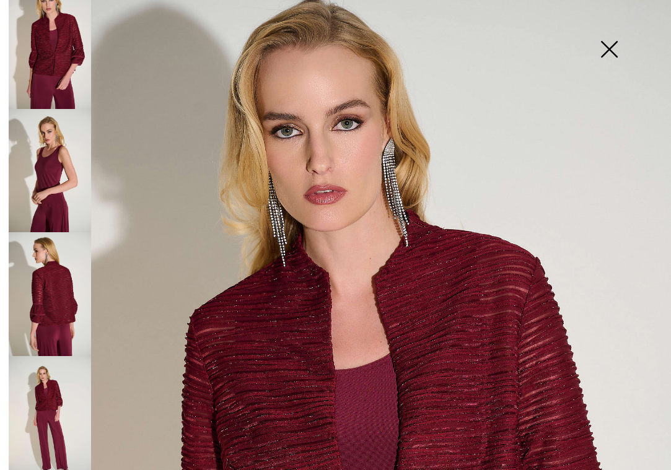
scroll to position [1, 0]
click at [612, 41] on img at bounding box center [609, 51] width 62 height 64
